Goal: Task Accomplishment & Management: Use online tool/utility

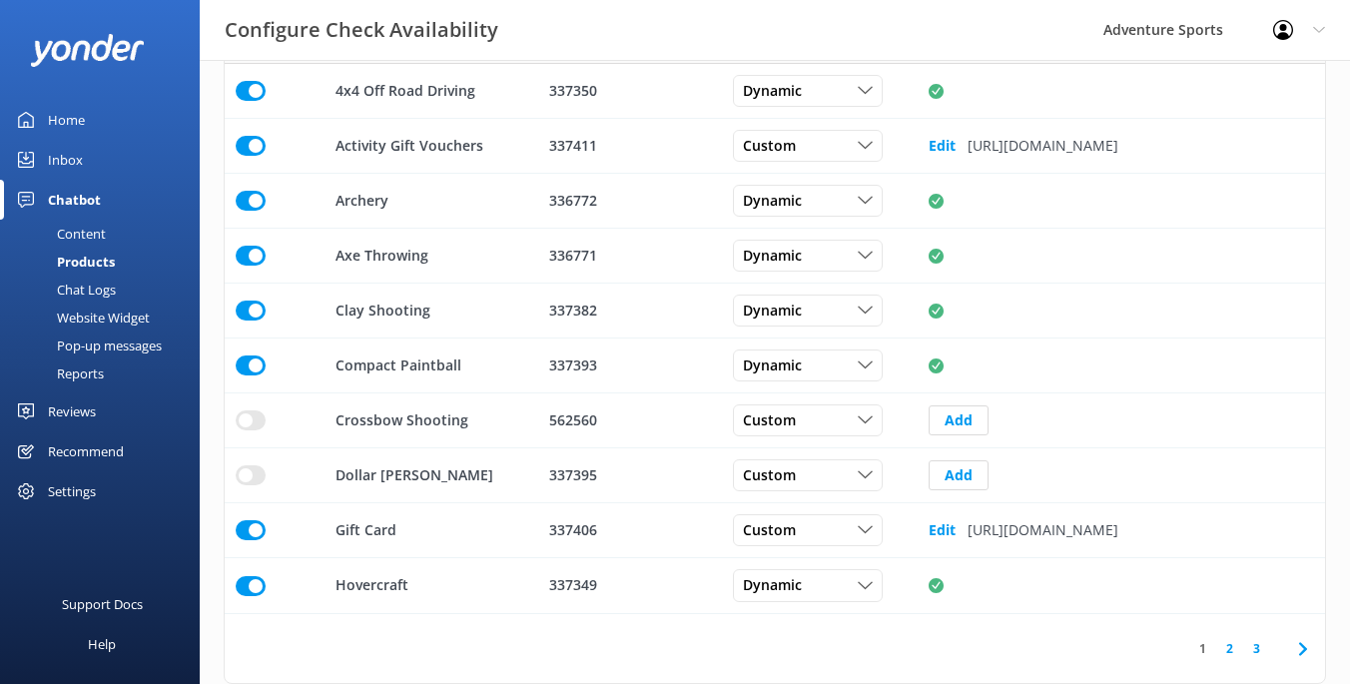
scroll to position [600, 1100]
click at [73, 203] on div "Chatbot" at bounding box center [74, 200] width 53 height 40
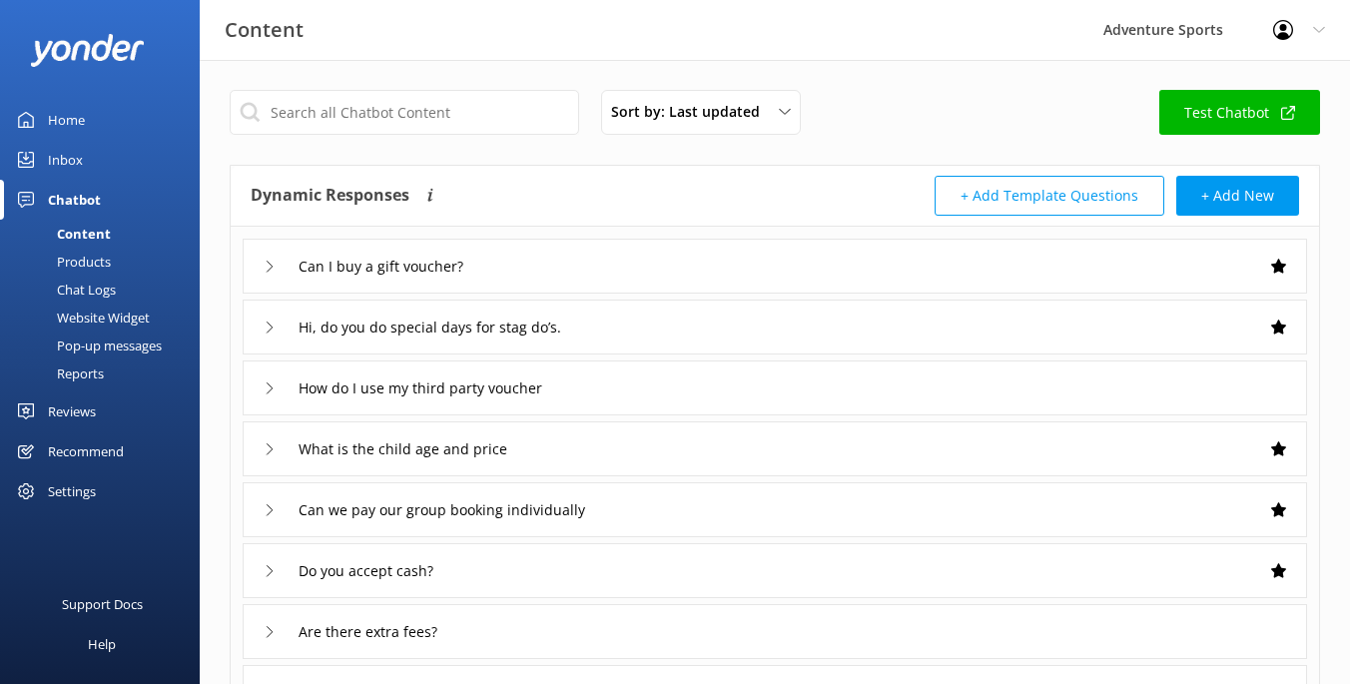
click at [69, 118] on div "Home" at bounding box center [66, 120] width 37 height 40
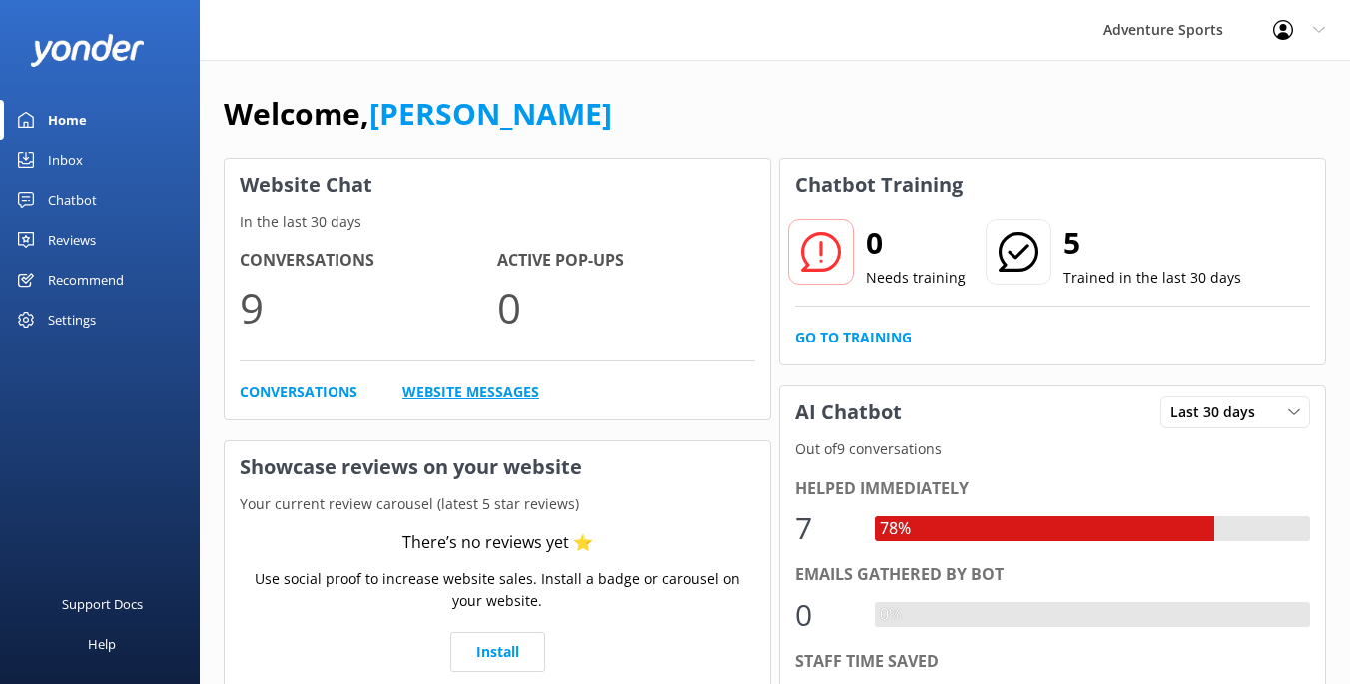
click at [437, 393] on link "Website Messages" at bounding box center [470, 392] width 137 height 22
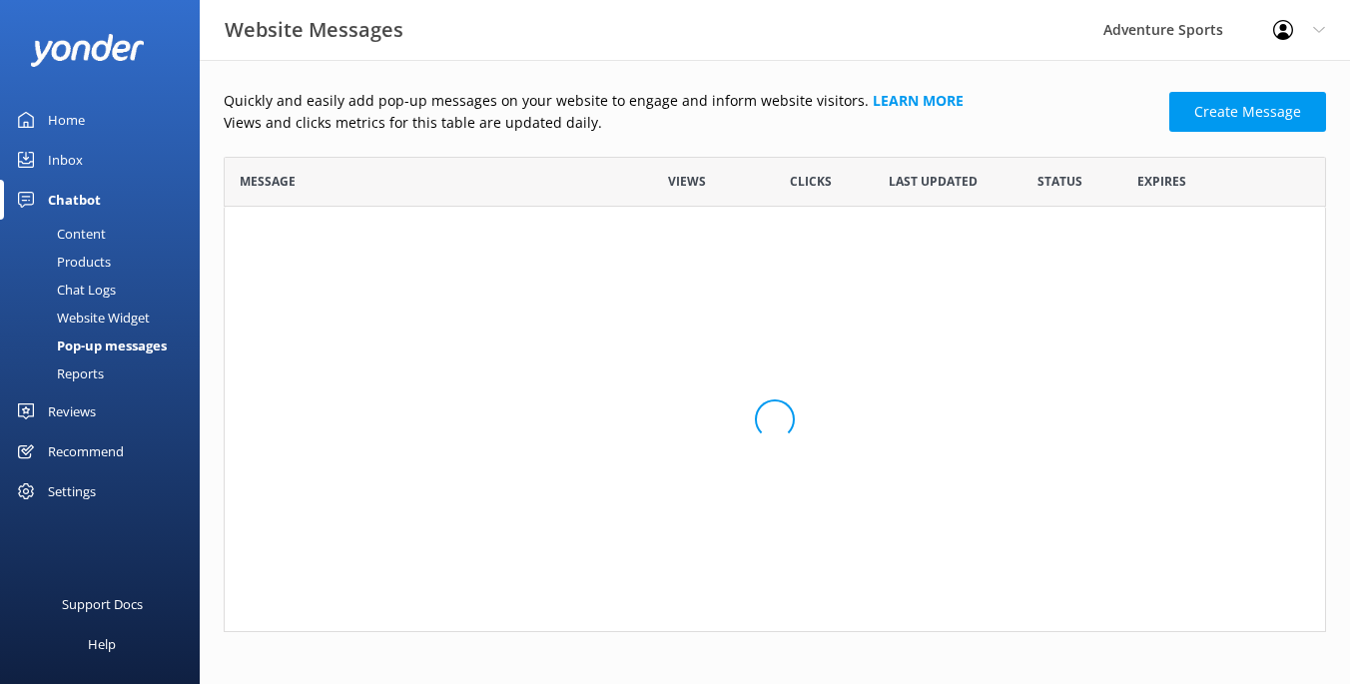
scroll to position [475, 1102]
